Goal: Check status: Check status

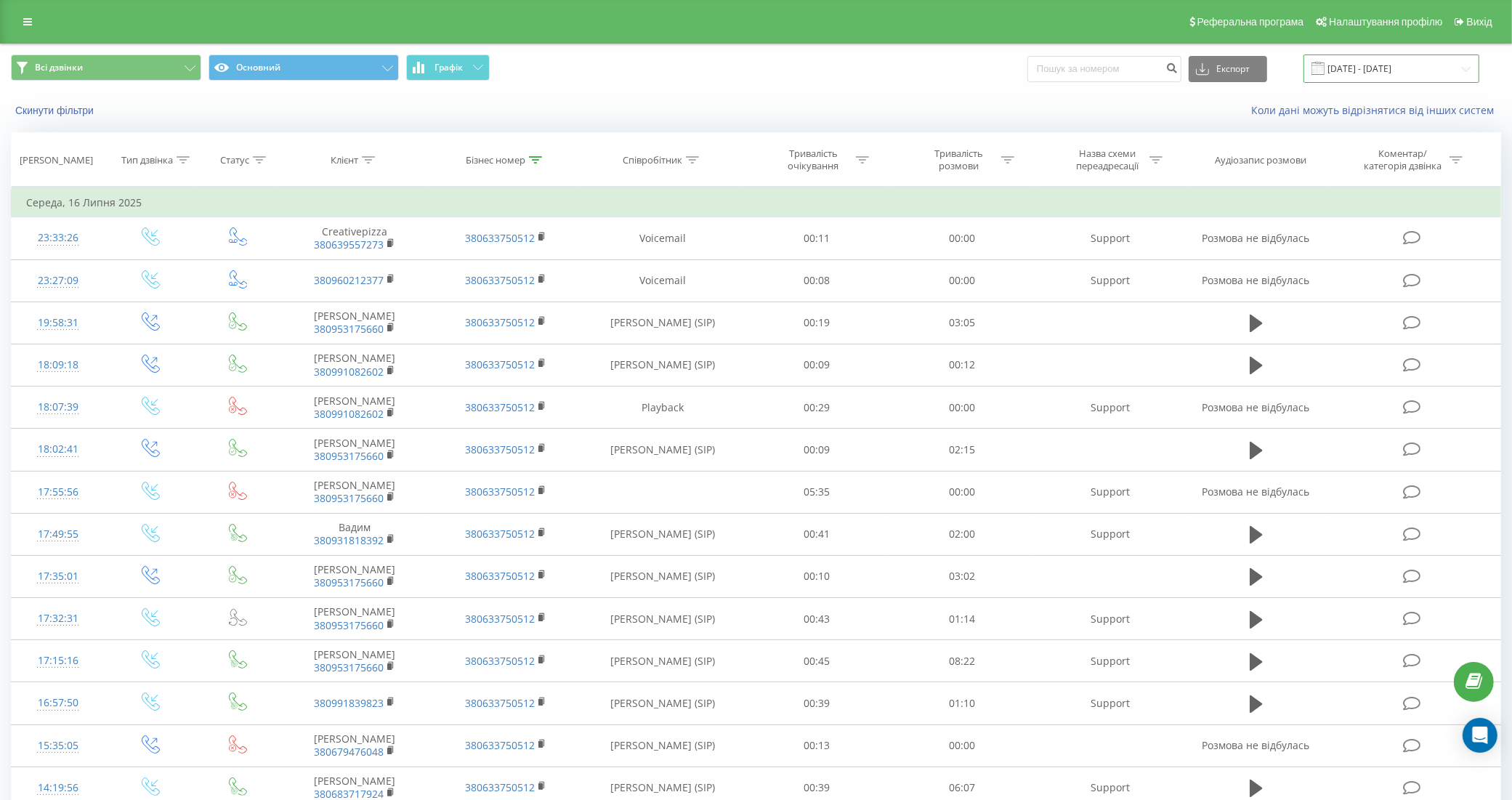
click at [1385, 69] on input "16.07.2025 - 16.07.2025" at bounding box center [1391, 69] width 176 height 28
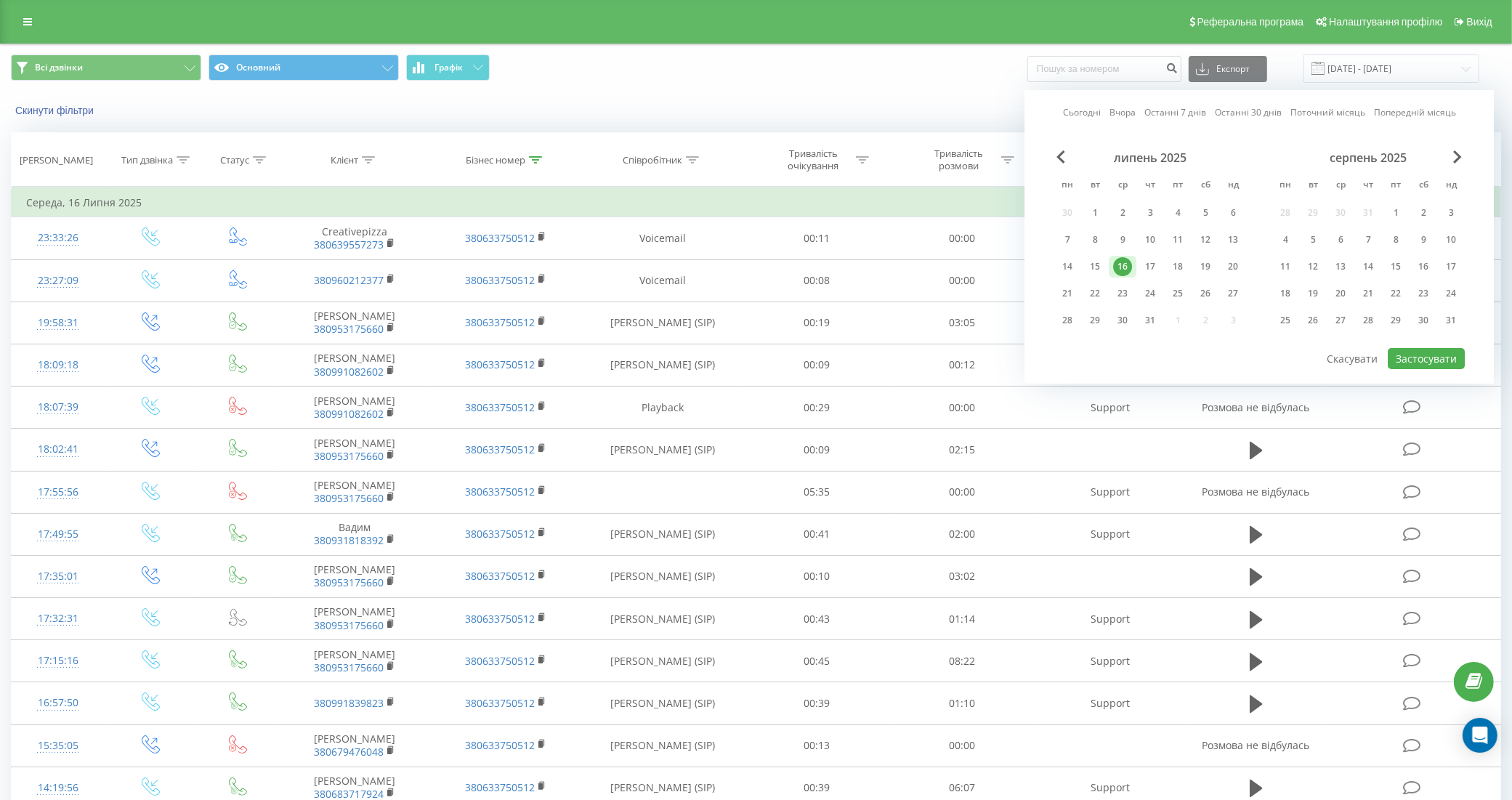
click at [1076, 111] on link "Сьогодні" at bounding box center [1082, 112] width 38 height 14
drag, startPoint x: 1447, startPoint y: 358, endPoint x: 1361, endPoint y: 358, distance: 86.0
click at [1447, 360] on button "Застосувати" at bounding box center [1426, 358] width 77 height 21
type input "[DATE] - [DATE]"
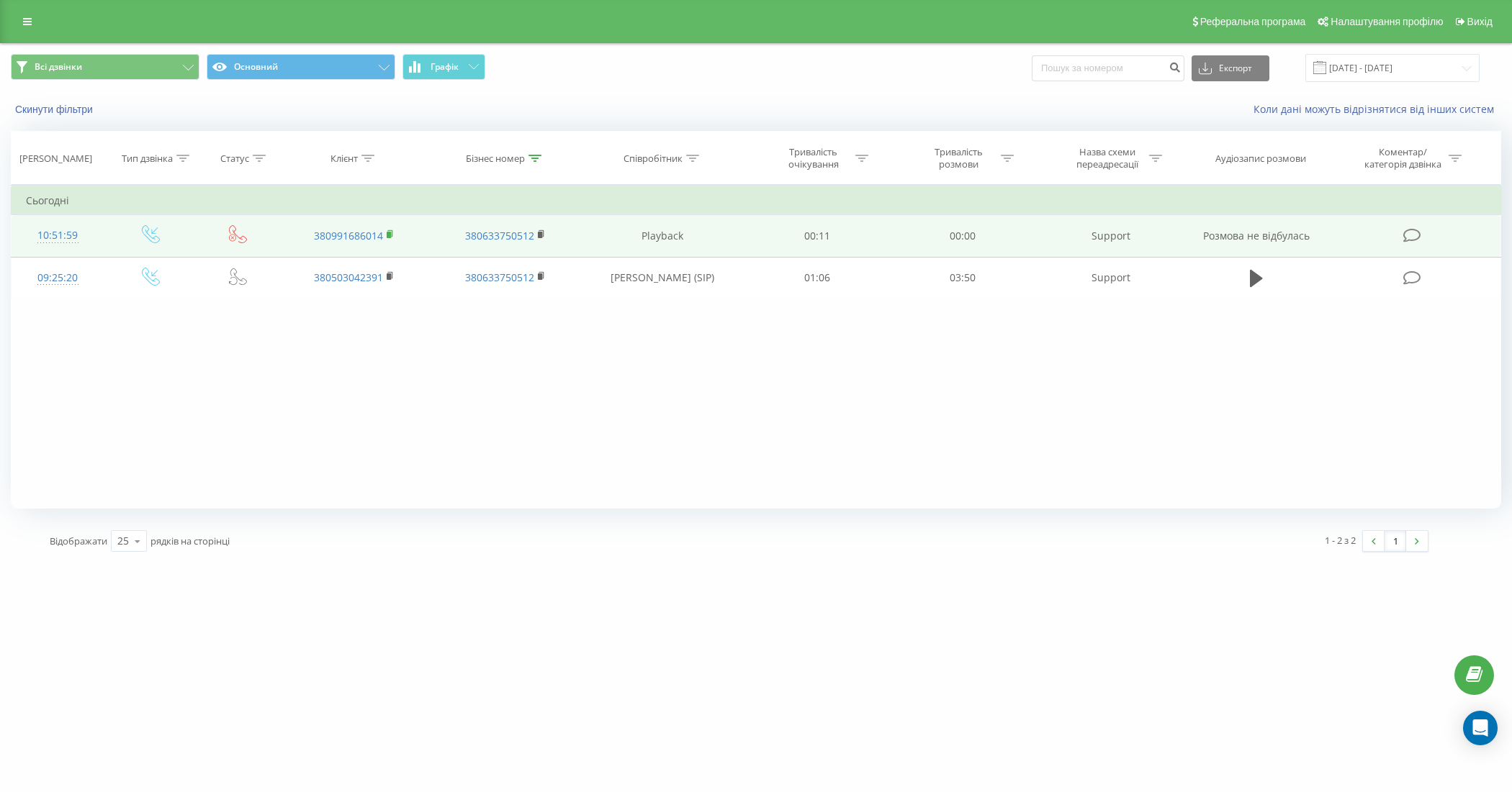
click at [393, 237] on icon at bounding box center [390, 234] width 8 height 10
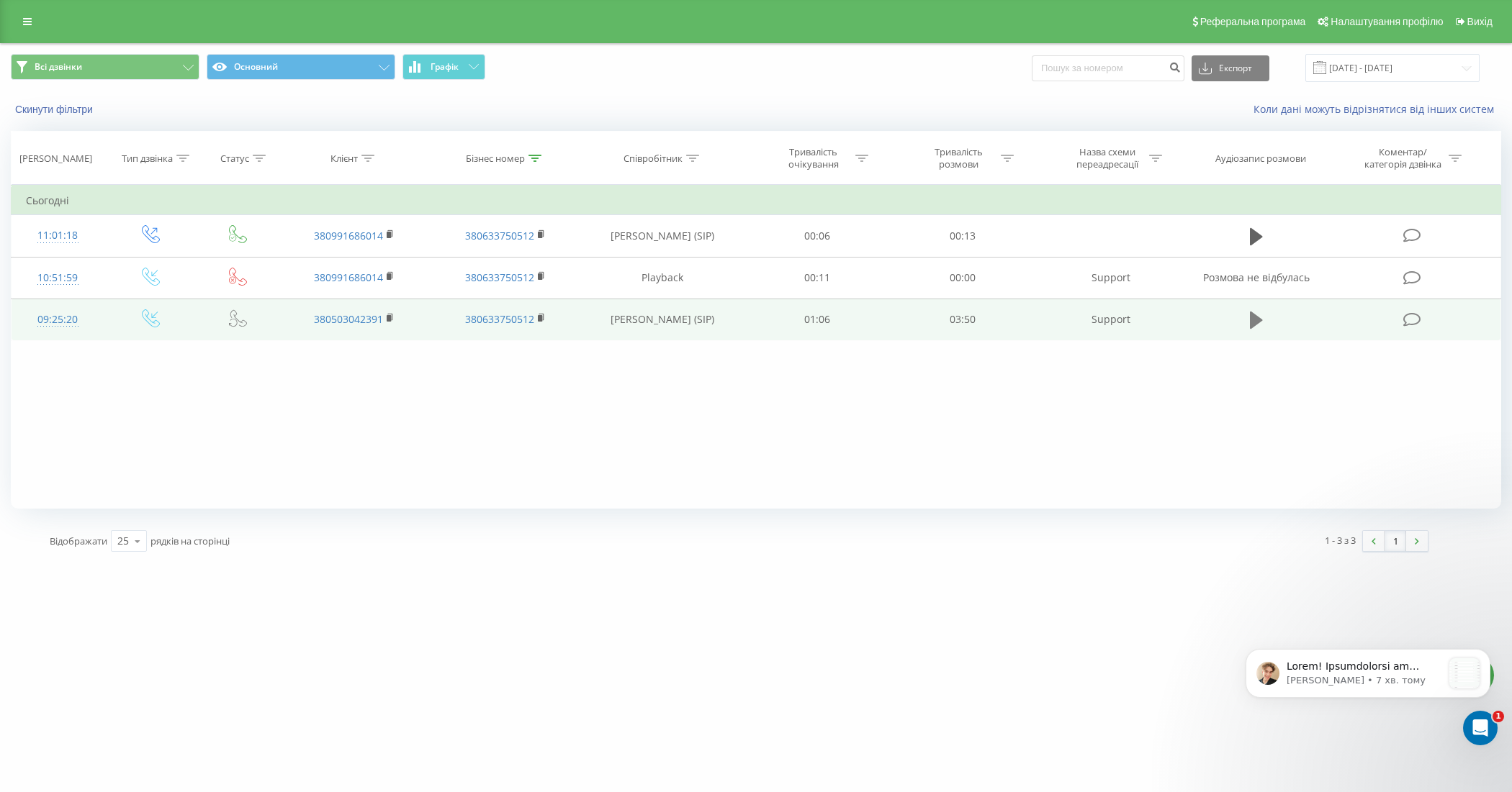
click at [1250, 331] on button at bounding box center [1256, 320] width 22 height 22
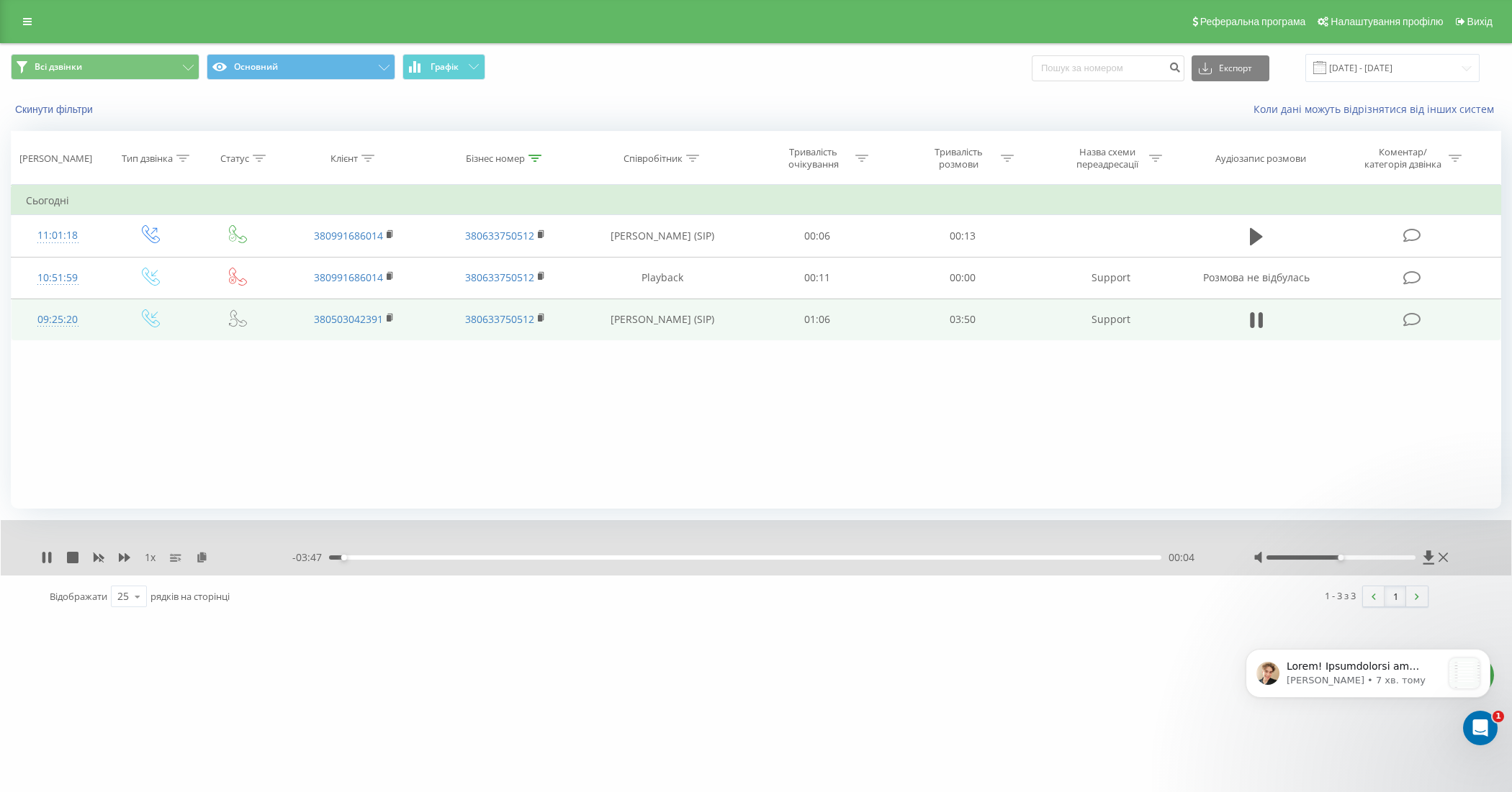
drag, startPoint x: 1350, startPoint y: 555, endPoint x: 1405, endPoint y: 556, distance: 55.0
click at [1405, 556] on div at bounding box center [1352, 557] width 198 height 14
drag, startPoint x: 1337, startPoint y: 556, endPoint x: 1405, endPoint y: 555, distance: 68.0
click at [1405, 555] on div at bounding box center [1352, 557] width 198 height 14
